Goal: Task Accomplishment & Management: Complete application form

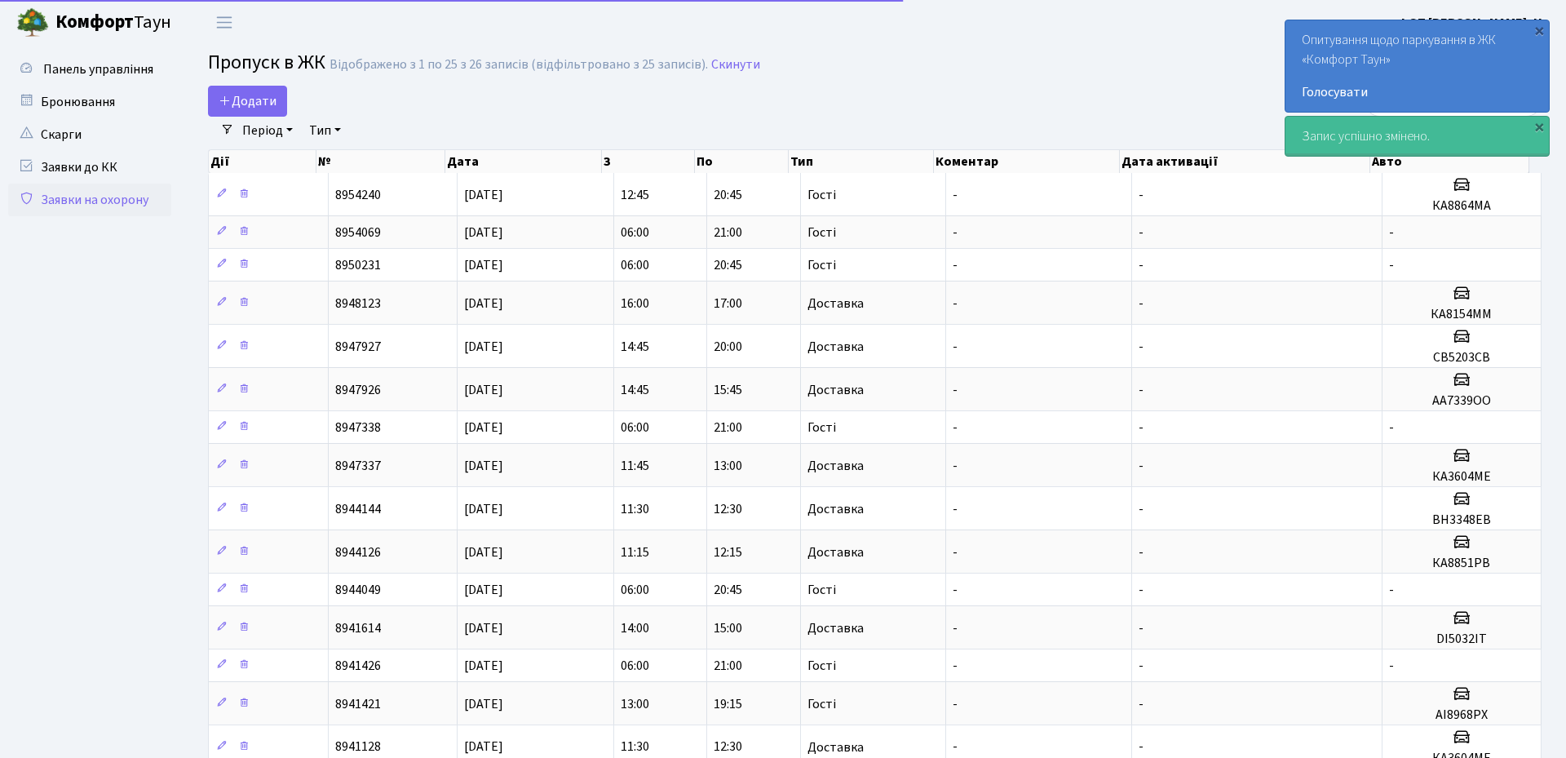
select select "25"
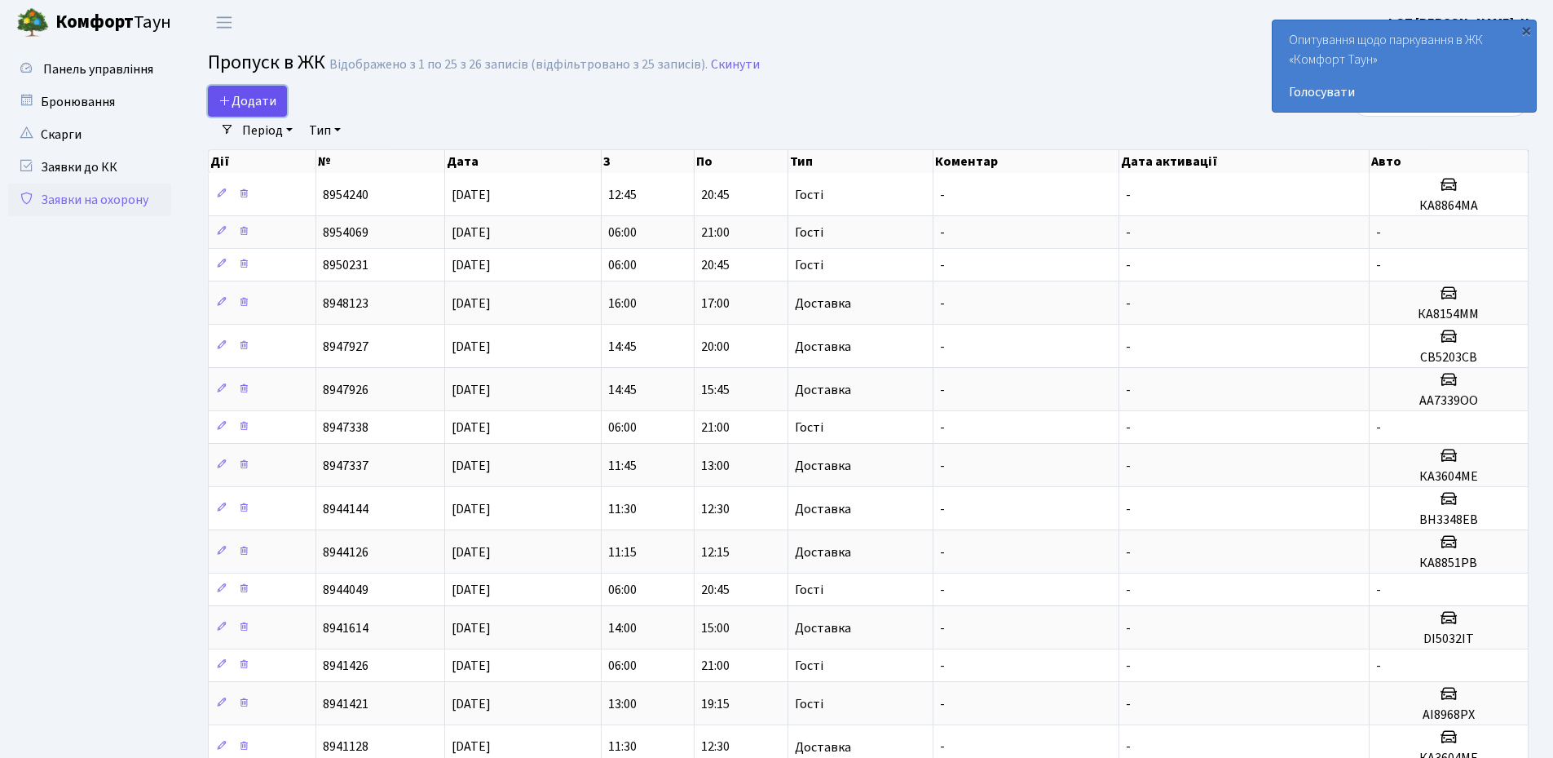
click at [227, 90] on link "Додати" at bounding box center [247, 101] width 79 height 31
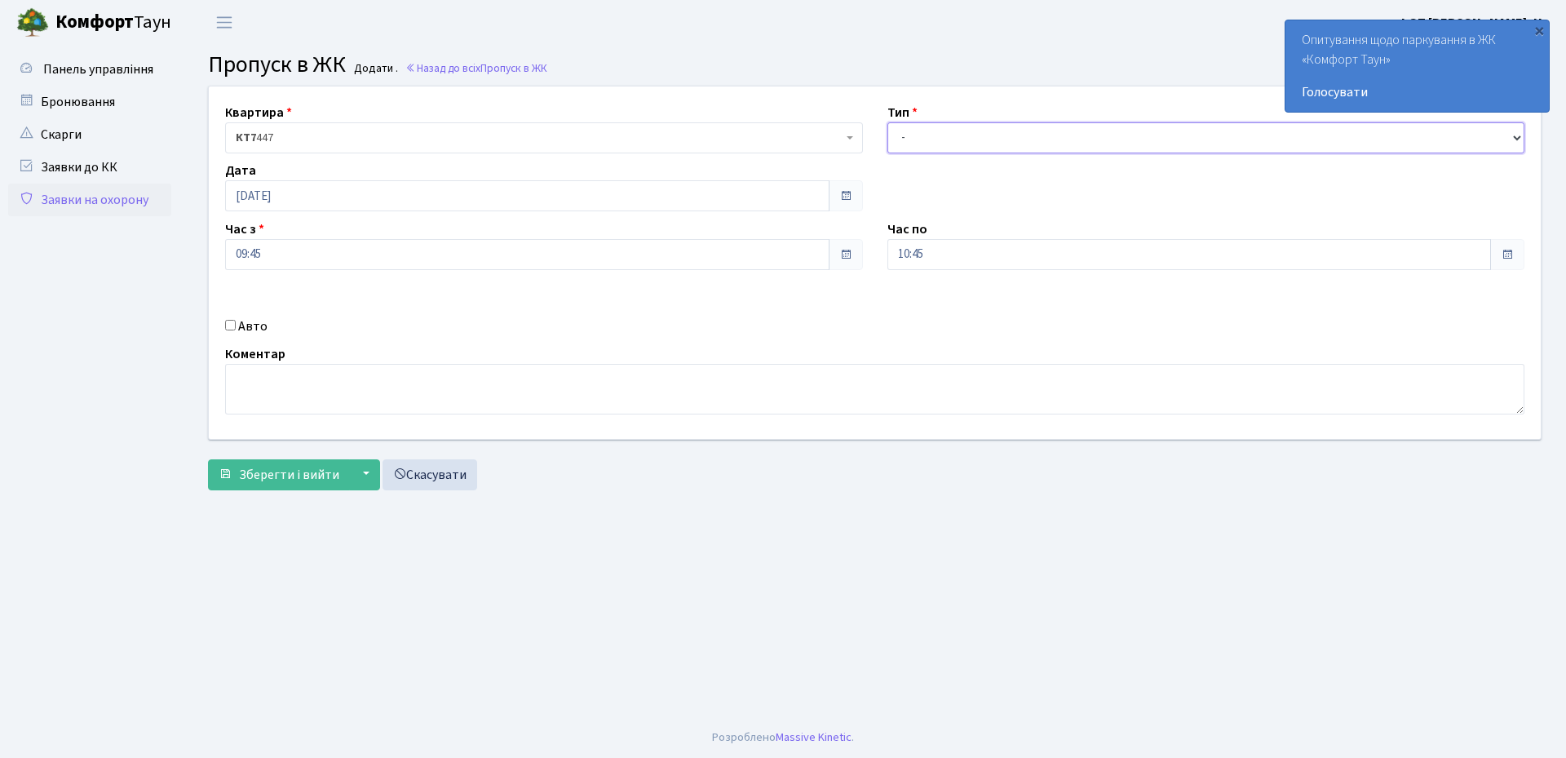
click at [917, 139] on select "- Доставка Таксі Гості Сервіс" at bounding box center [1206, 137] width 638 height 31
select select "3"
click at [887, 122] on select "- Доставка Таксі Гості Сервіс" at bounding box center [1206, 137] width 638 height 31
click at [393, 186] on input "[DATE]" at bounding box center [527, 195] width 604 height 31
click at [241, 330] on td "8" at bounding box center [241, 327] width 24 height 24
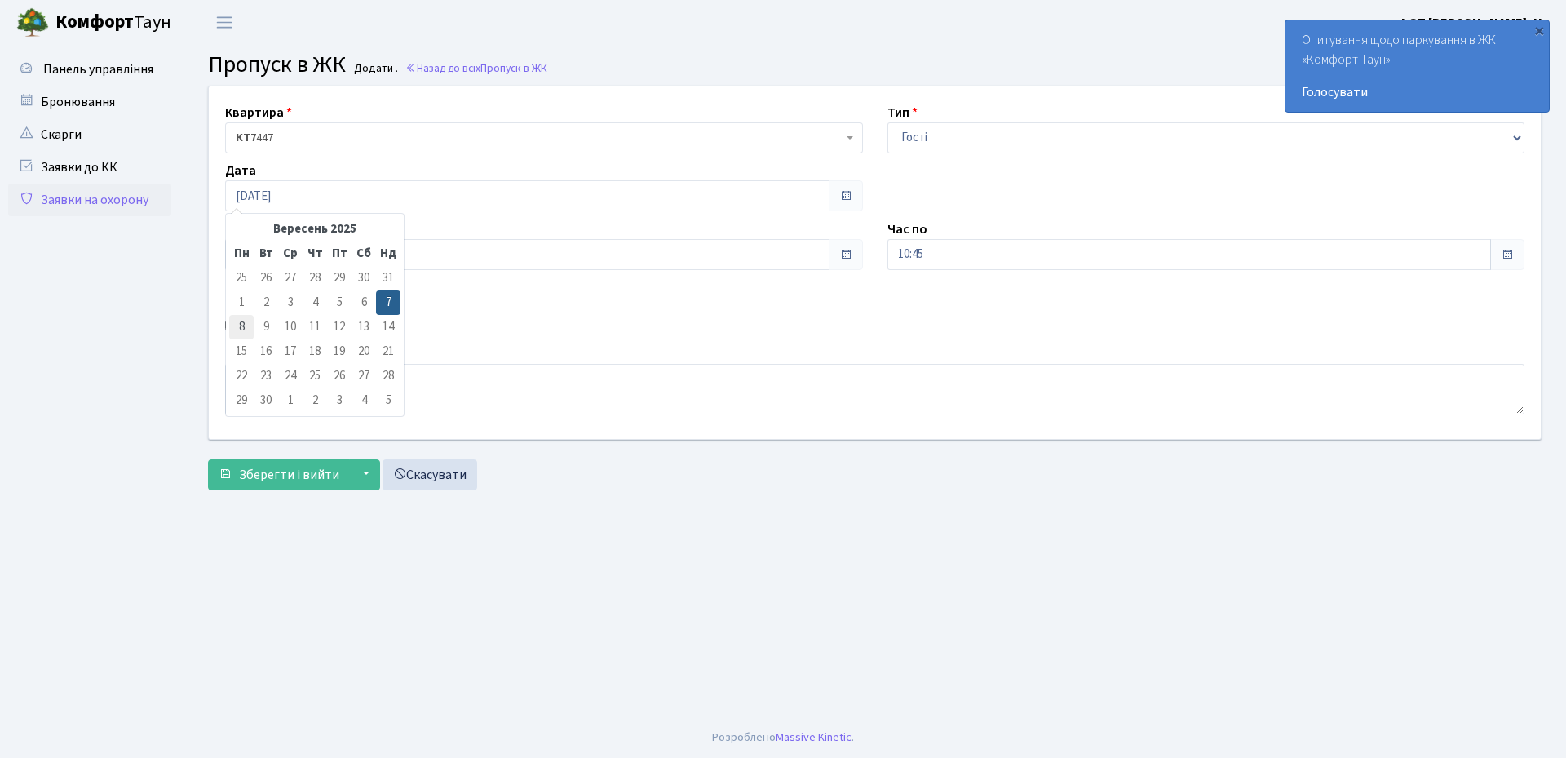
type input "08.09.2025"
drag, startPoint x: 961, startPoint y: 257, endPoint x: 956, endPoint y: 267, distance: 11.3
click at [960, 258] on input "10:45" at bounding box center [1189, 254] width 604 height 31
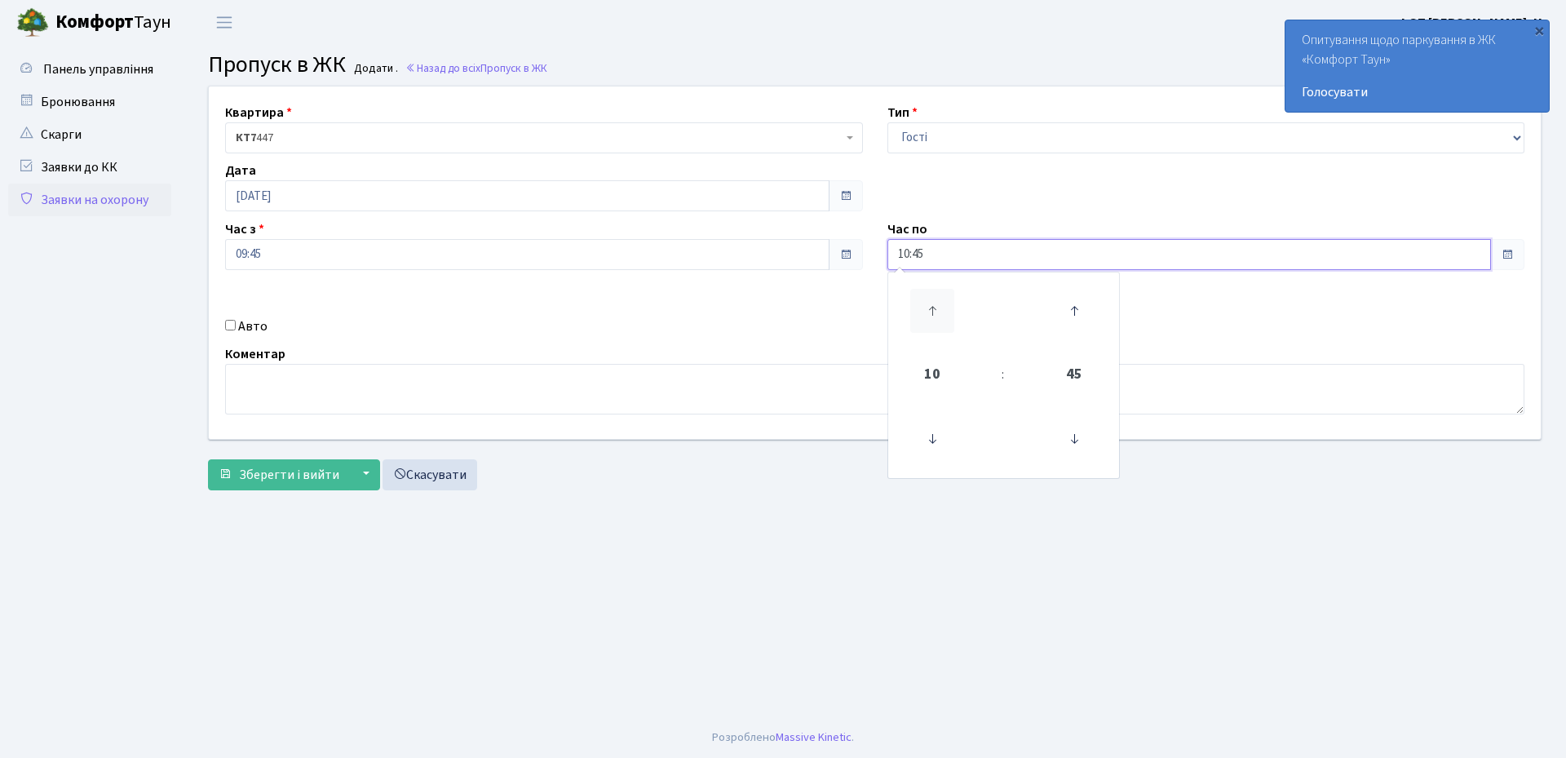
click at [939, 304] on icon at bounding box center [932, 311] width 44 height 44
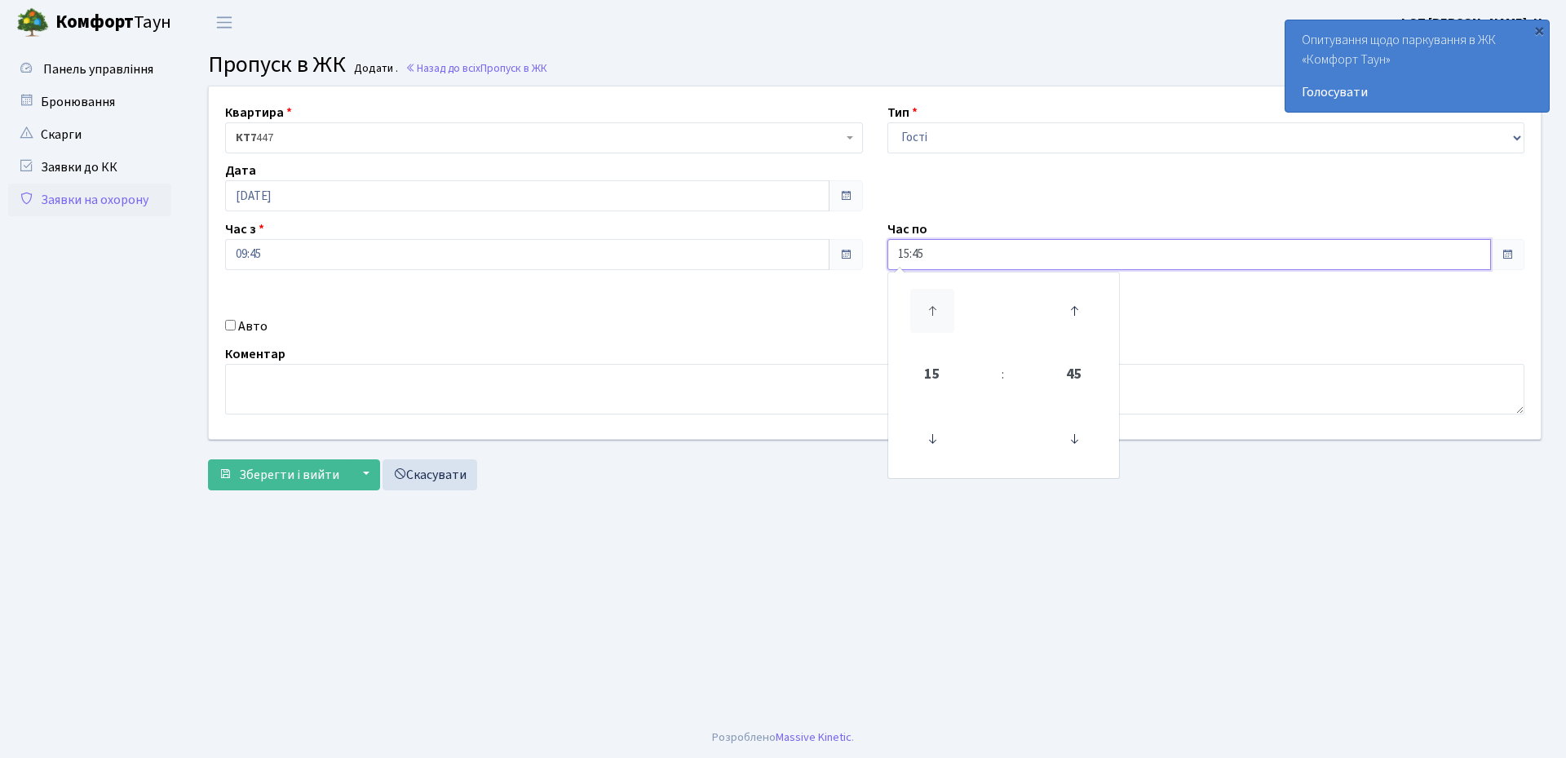
click at [939, 304] on icon at bounding box center [932, 311] width 44 height 44
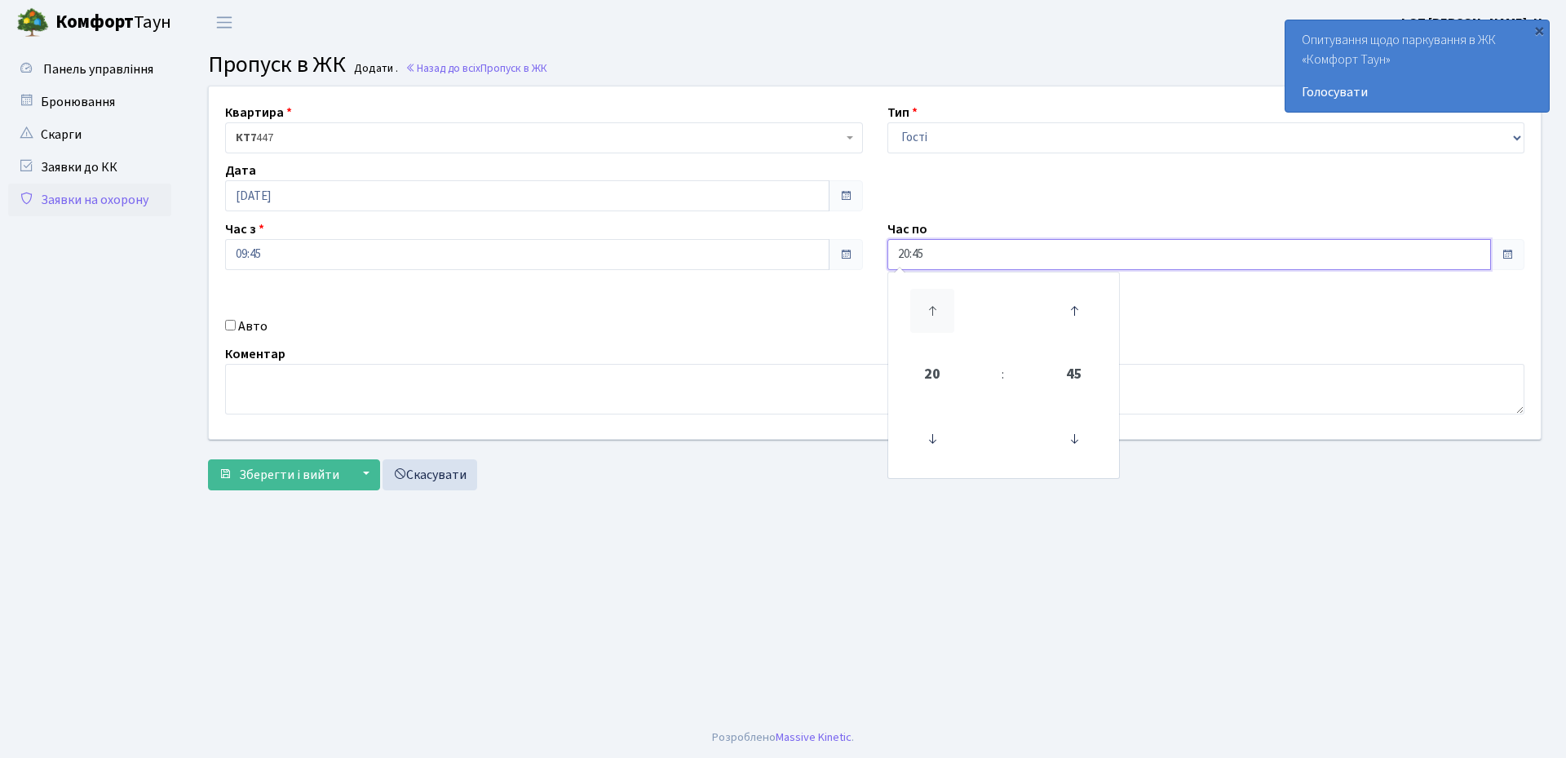
click at [939, 304] on icon at bounding box center [932, 311] width 44 height 44
click at [1082, 437] on icon at bounding box center [1074, 439] width 44 height 44
type input "21:00"
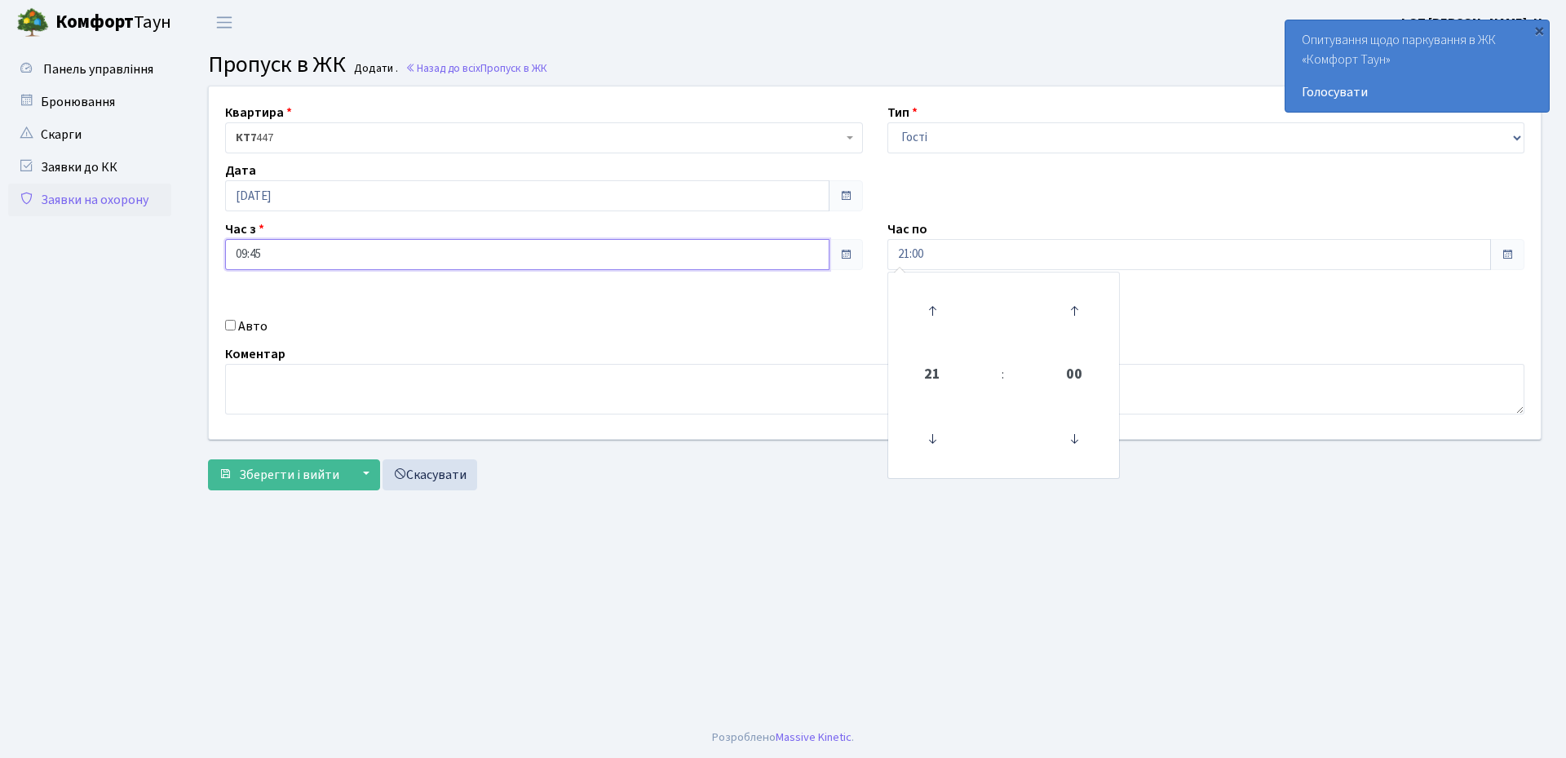
click at [285, 262] on input "09:45" at bounding box center [527, 254] width 604 height 31
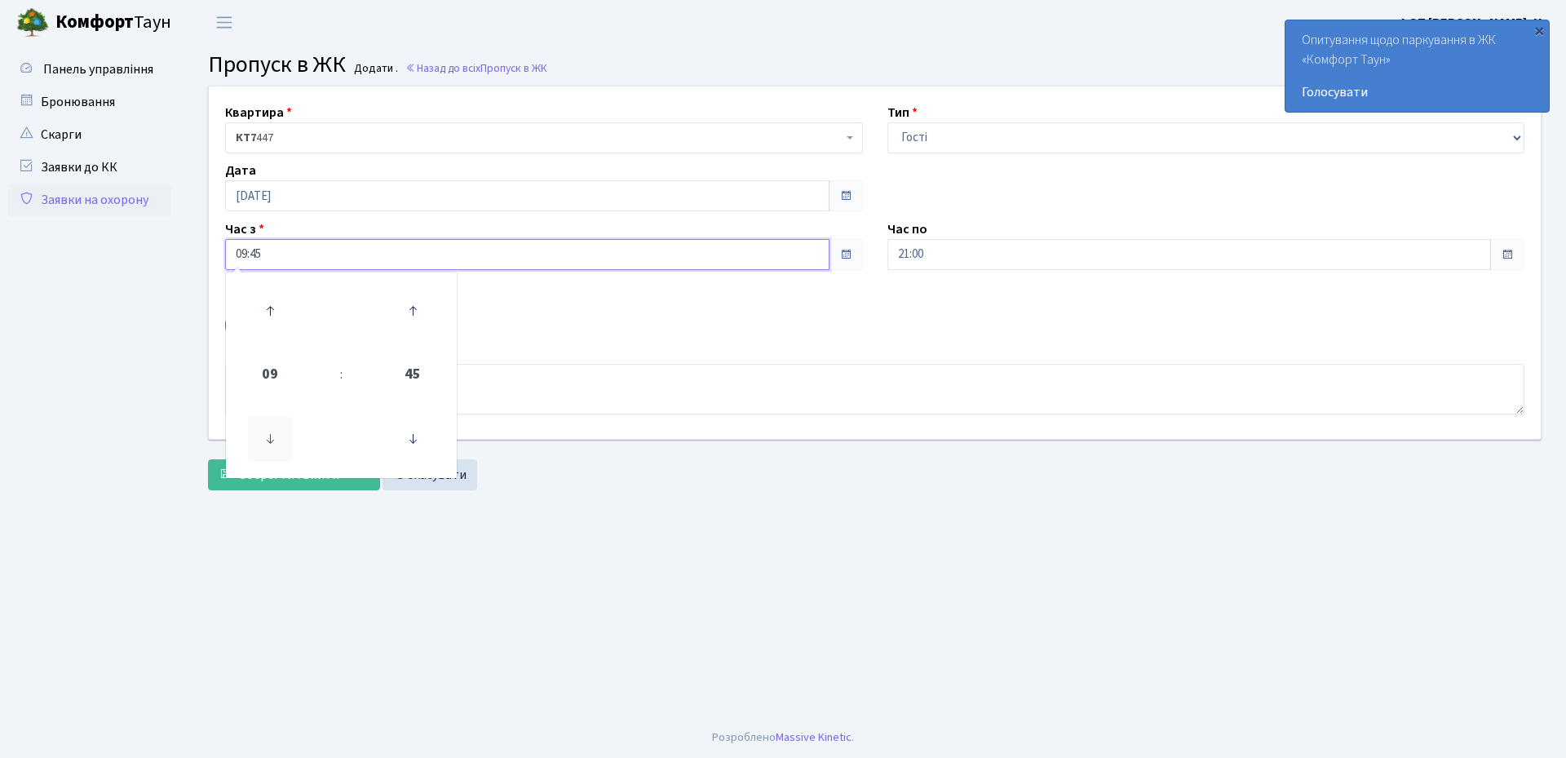
click at [281, 437] on icon at bounding box center [270, 439] width 44 height 44
click at [400, 441] on icon at bounding box center [413, 439] width 44 height 44
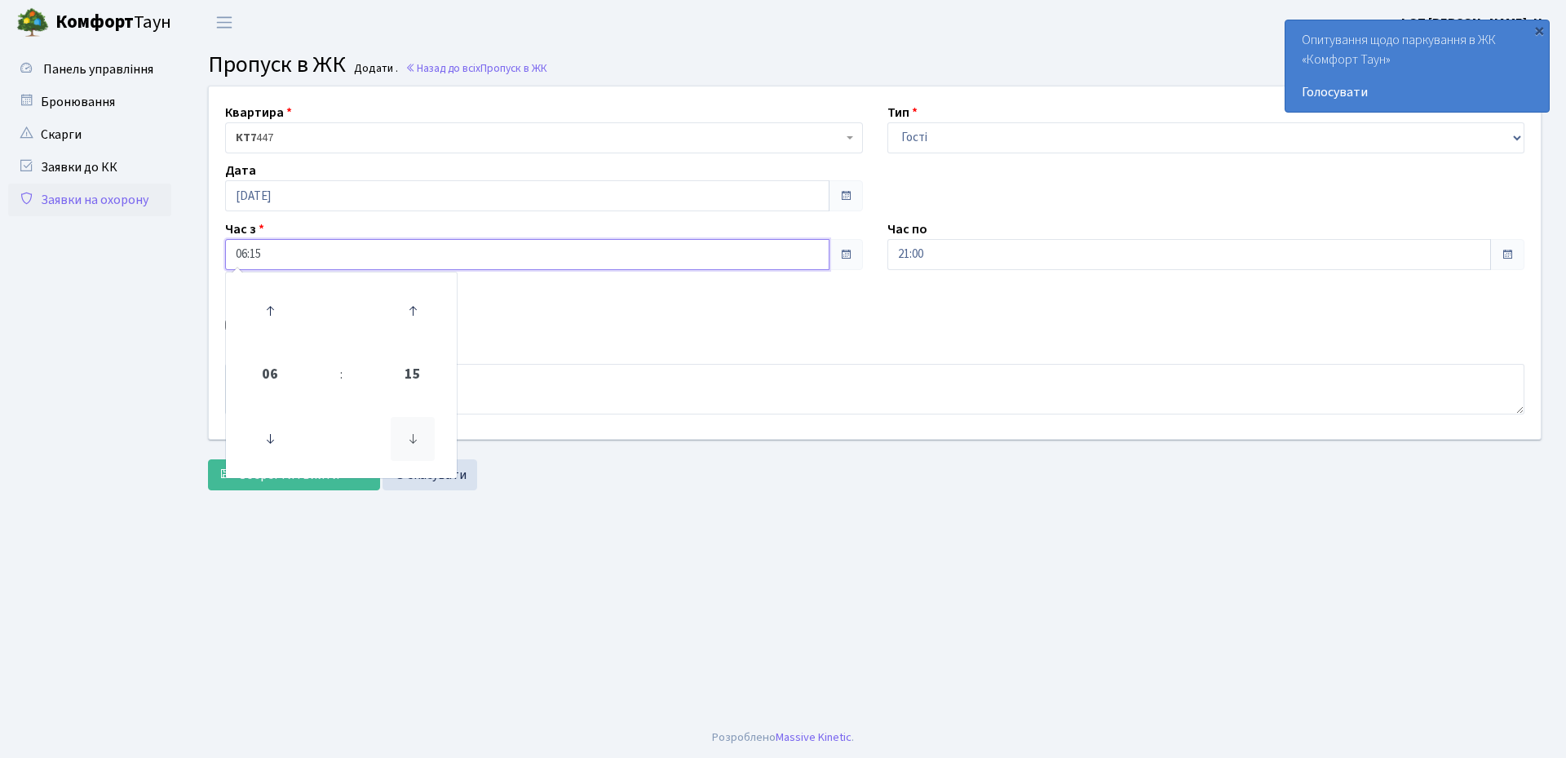
click at [400, 441] on icon at bounding box center [413, 439] width 44 height 44
type input "06:00"
click at [841, 531] on main "Admin Пропуск в ЖК Додати Пропуск в ЖК Додати . Назад до всіх Пропуск в ЖК Квар…" at bounding box center [874, 381] width 1382 height 672
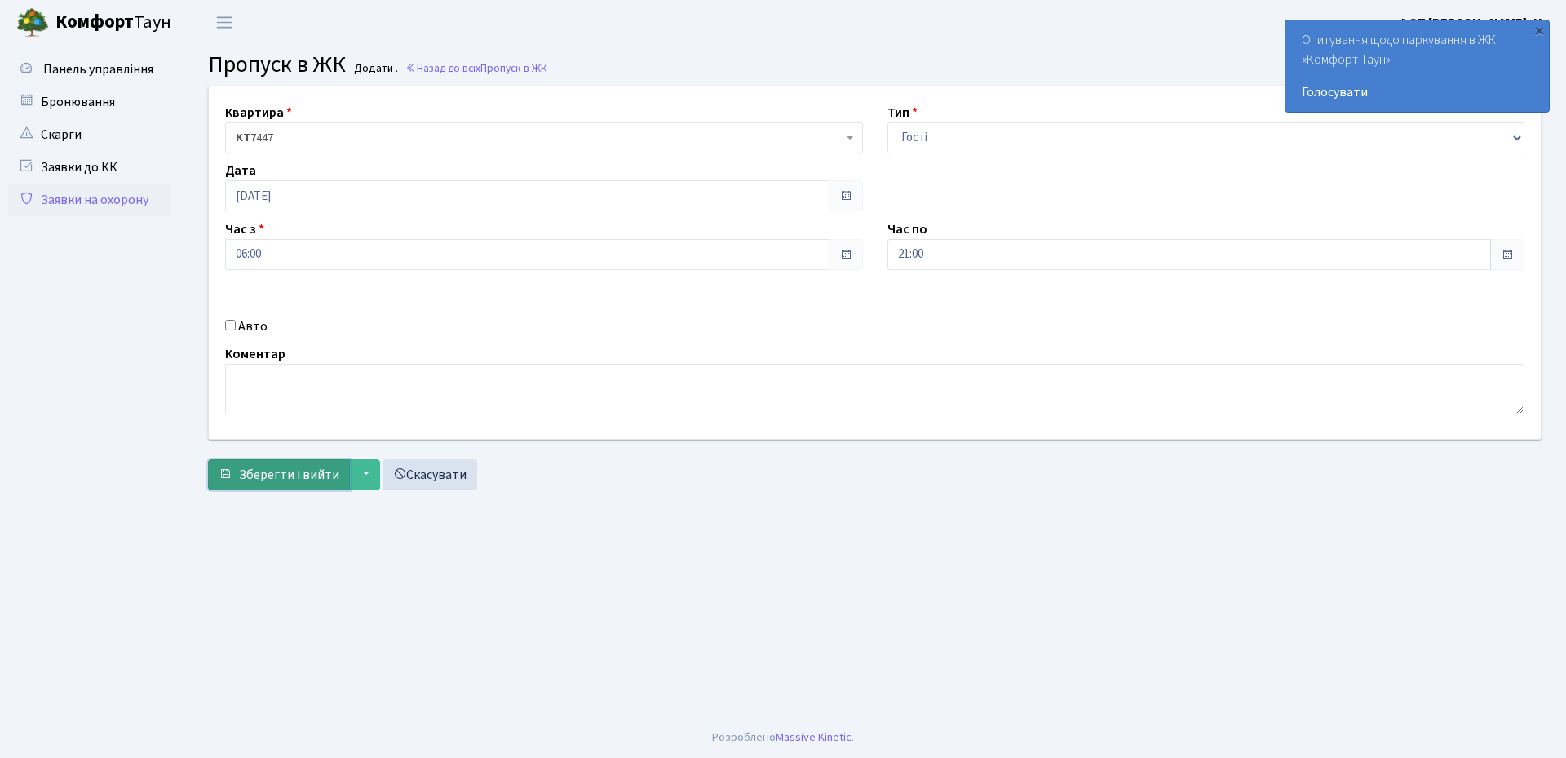
click at [277, 471] on span "Зберегти і вийти" at bounding box center [289, 475] width 100 height 18
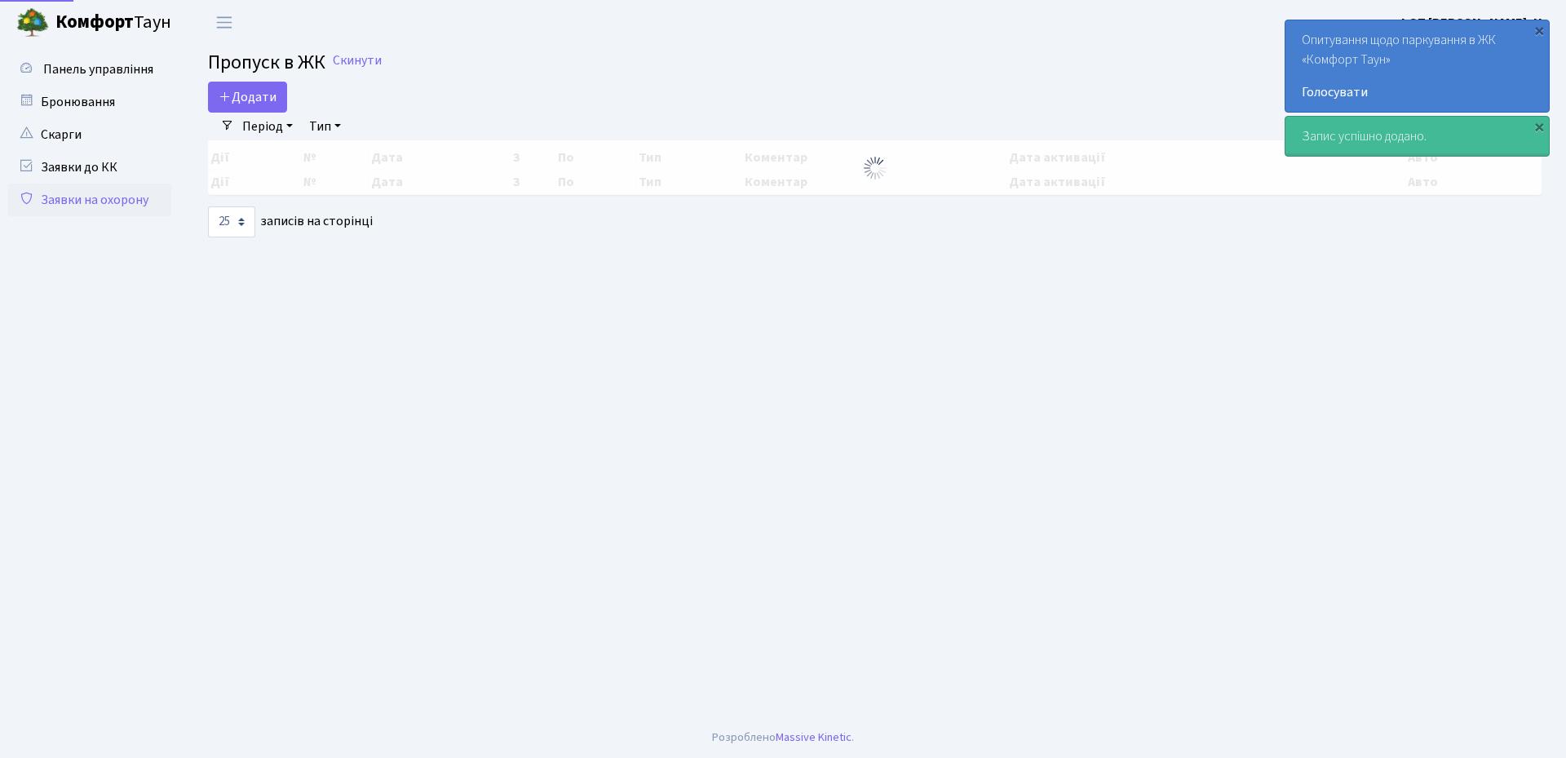
select select "25"
